Goal: Transaction & Acquisition: Purchase product/service

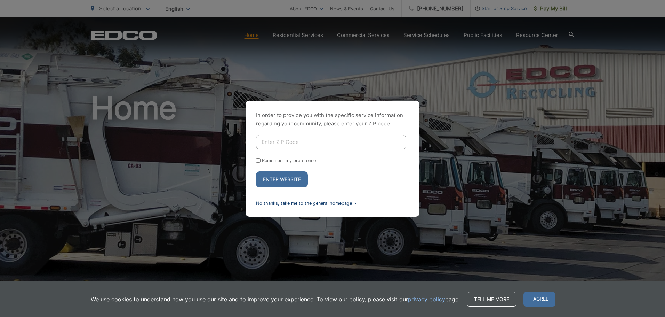
click at [330, 203] on link "No thanks, take me to the general homepage >" at bounding box center [306, 202] width 100 height 5
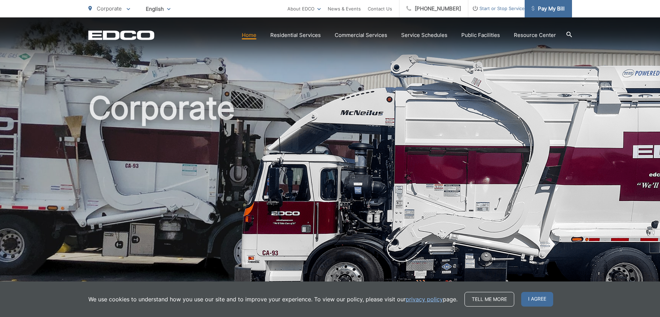
click at [546, 7] on span "Pay My Bill" at bounding box center [548, 9] width 33 height 8
click at [551, 9] on span "Pay My Bill" at bounding box center [548, 9] width 33 height 8
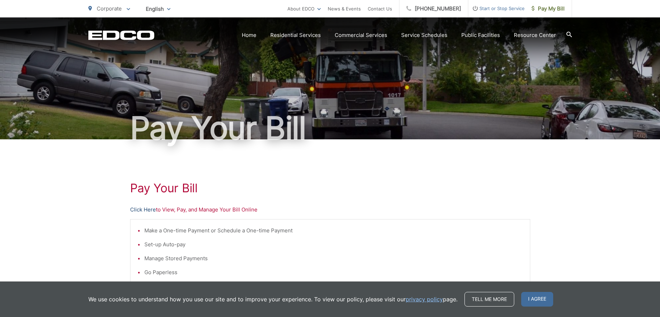
click at [142, 210] on link "Click Here" at bounding box center [143, 209] width 26 height 8
